Goal: Navigation & Orientation: Find specific page/section

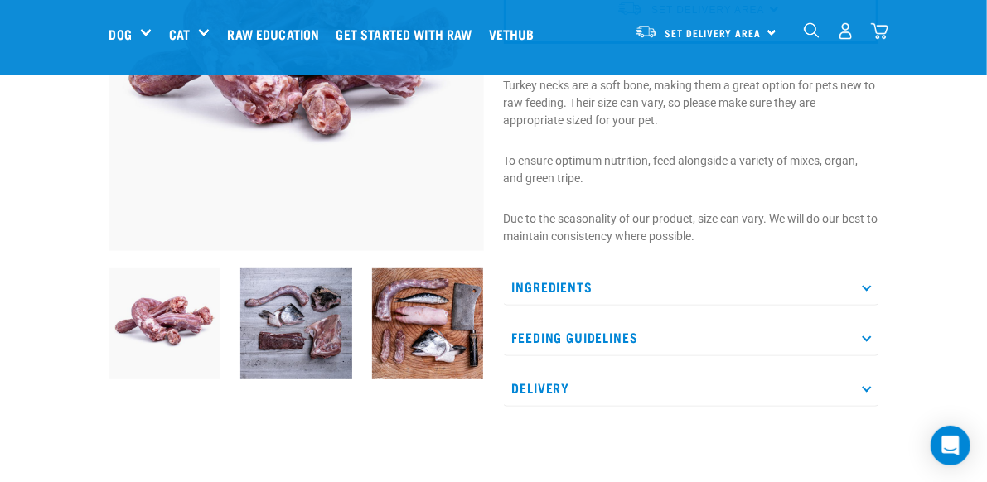
scroll to position [207, 0]
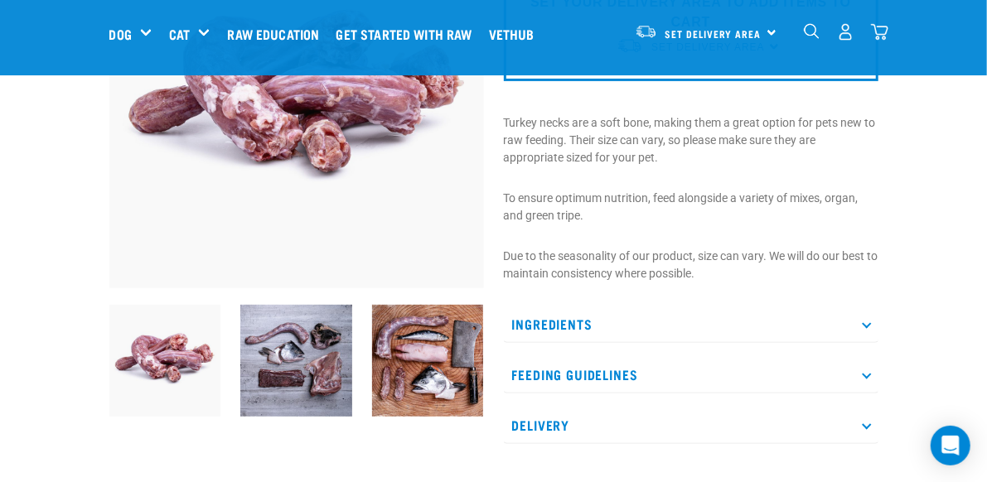
click at [718, 325] on p "Ingredients" at bounding box center [691, 324] width 375 height 37
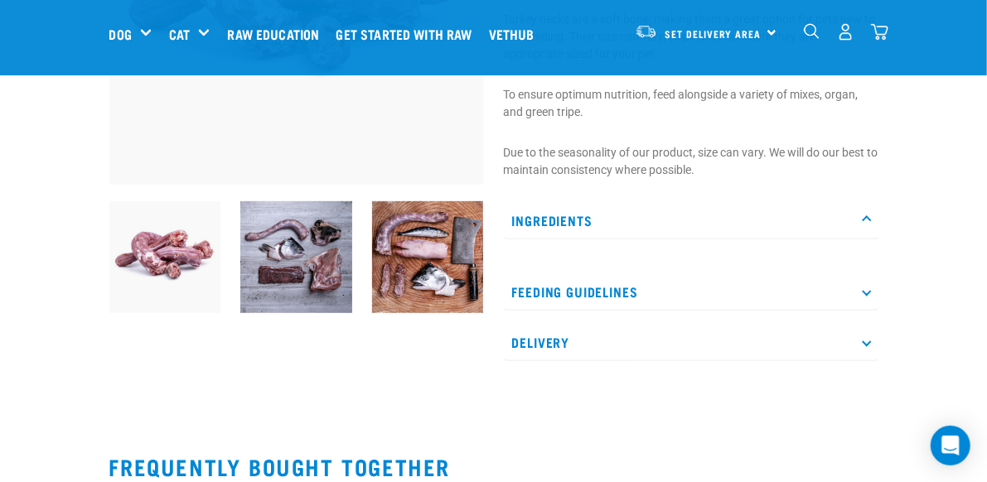
scroll to position [373, 0]
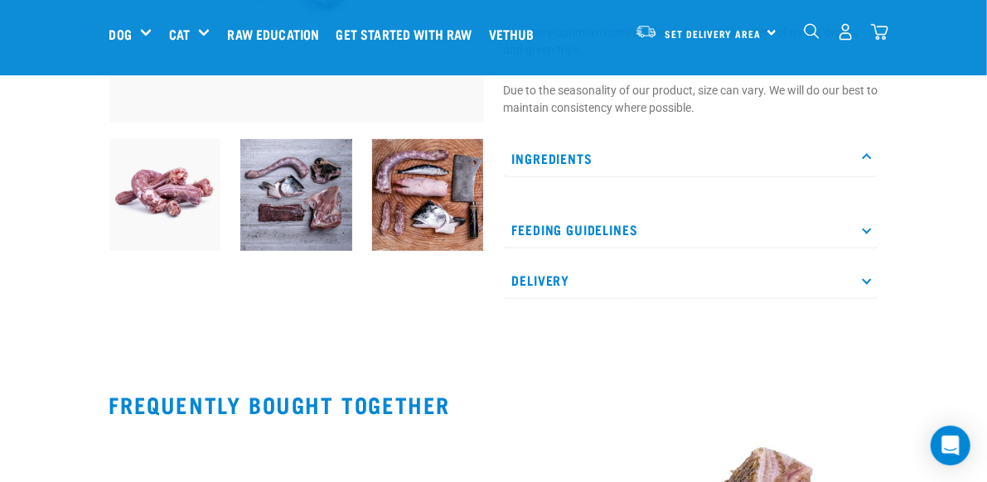
click at [862, 228] on icon at bounding box center [866, 229] width 9 height 9
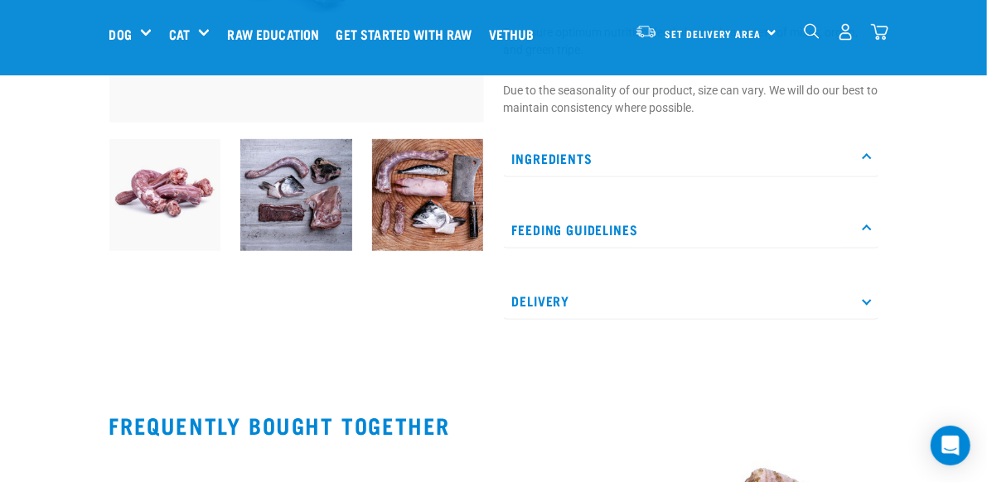
click at [868, 298] on icon at bounding box center [866, 300] width 9 height 9
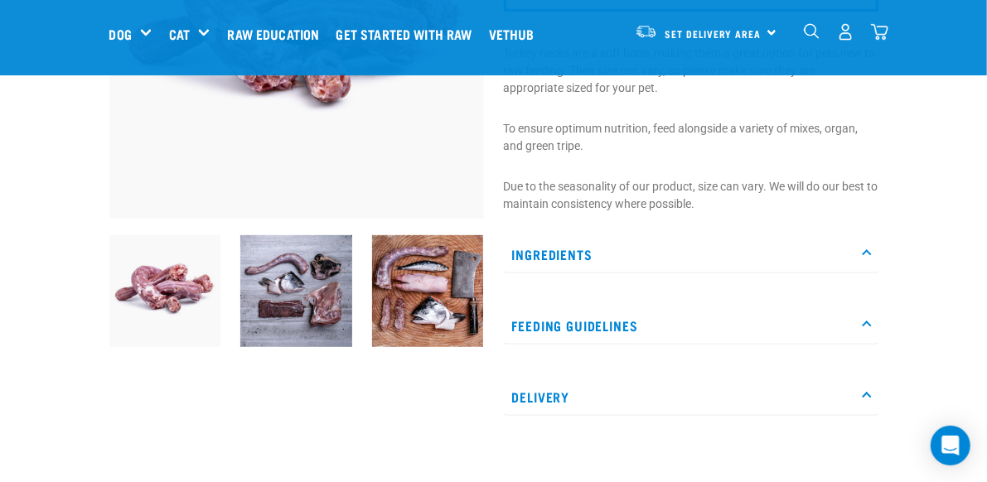
scroll to position [0, 0]
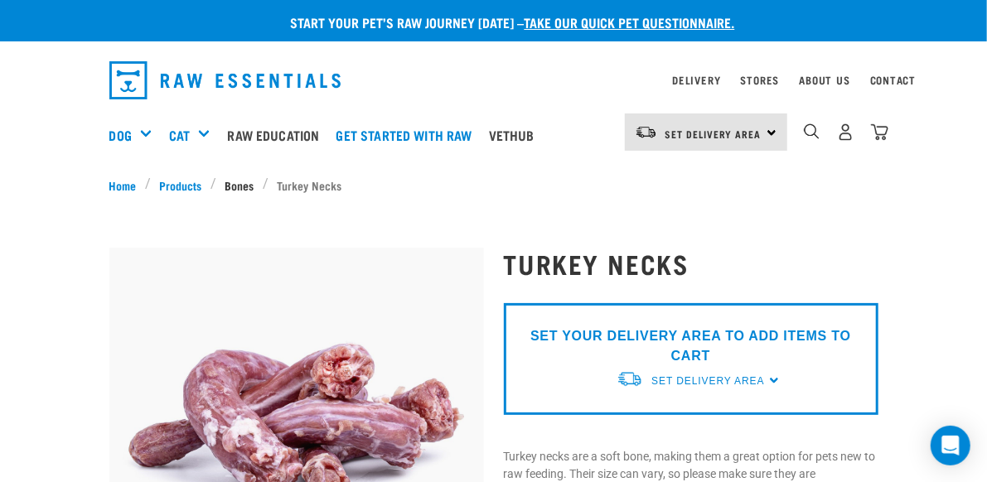
click at [239, 180] on link "Bones" at bounding box center [239, 184] width 46 height 17
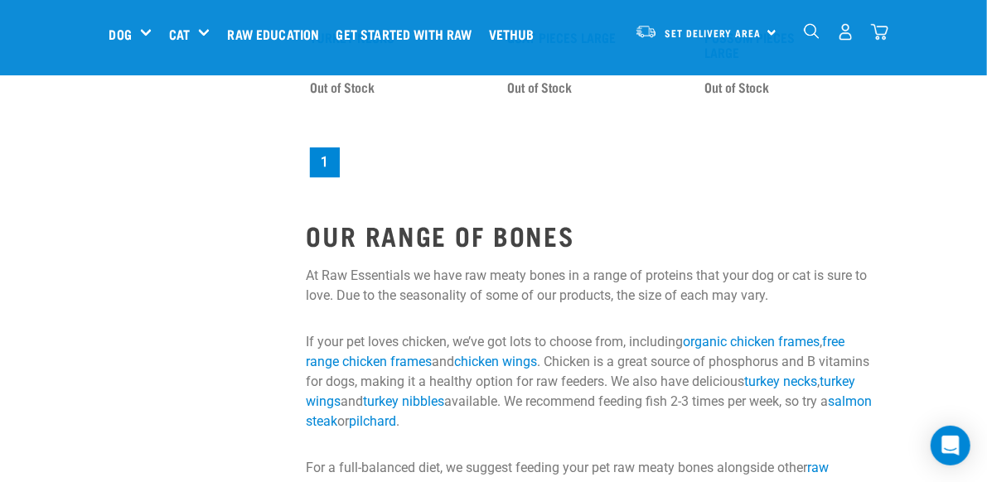
scroll to position [2403, 0]
